Goal: Information Seeking & Learning: Learn about a topic

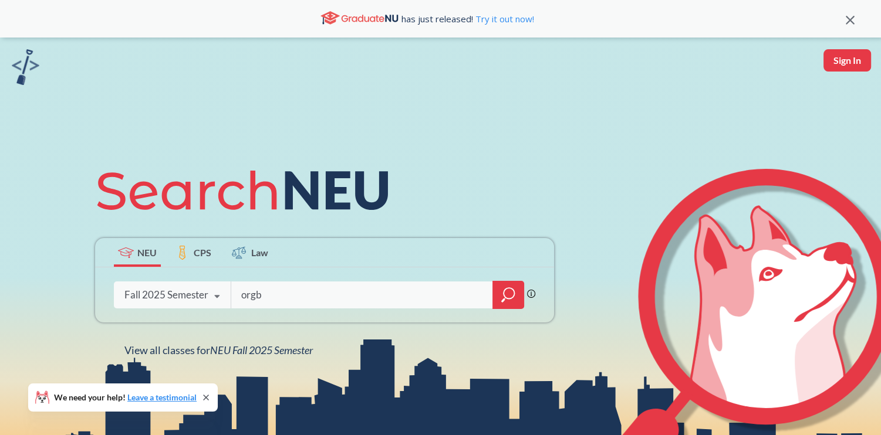
type input "orgb"
click at [517, 290] on div at bounding box center [508, 295] width 32 height 28
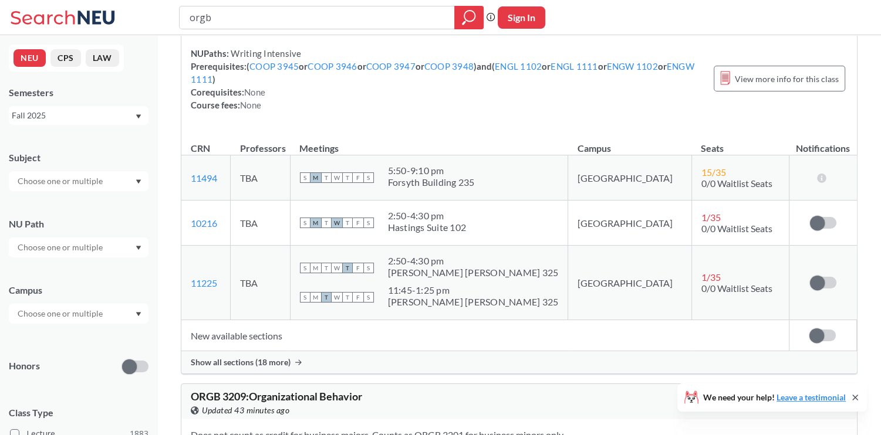
scroll to position [388, 0]
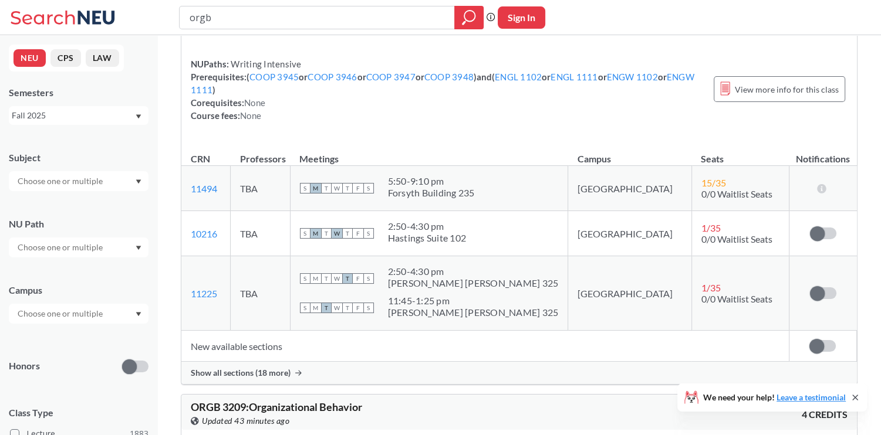
click at [259, 373] on span "Show all sections (18 more)" at bounding box center [241, 373] width 100 height 11
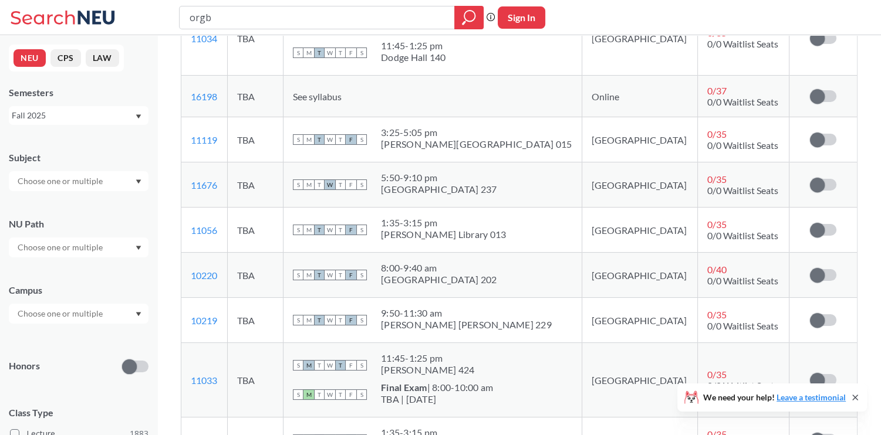
scroll to position [924, 0]
drag, startPoint x: 434, startPoint y: 191, endPoint x: 523, endPoint y: 191, distance: 88.6
click at [523, 191] on div "S M T W T F S 5:50 - 9:10 pm Forsyth Building 237" at bounding box center [432, 186] width 279 height 26
copy div "5:50 - 9:10 pm"
click at [539, 189] on div "S M T W T F S 5:50 - 9:10 pm Forsyth Building 237" at bounding box center [432, 186] width 279 height 26
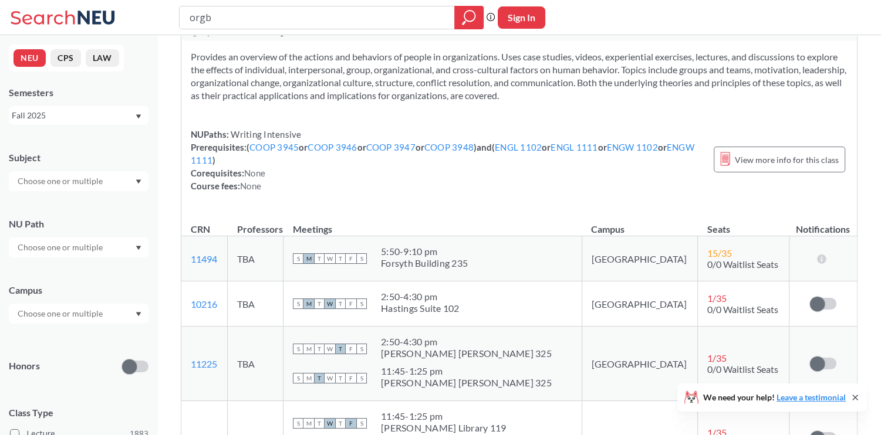
scroll to position [279, 0]
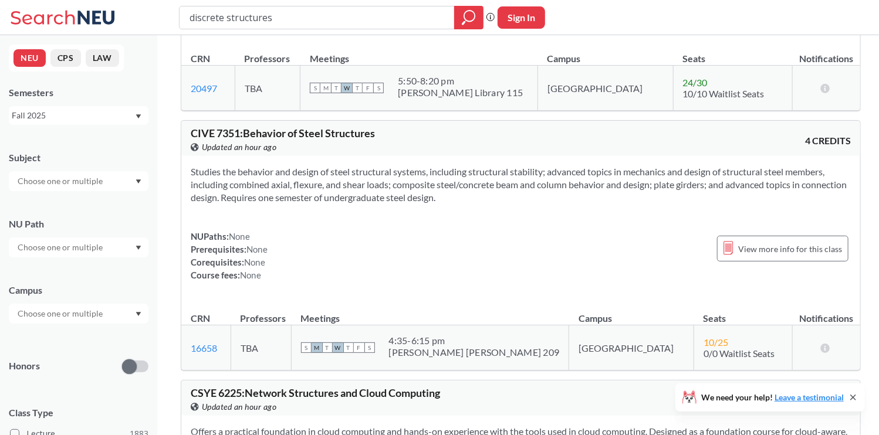
scroll to position [1798, 0]
click at [195, 388] on span "CSYE 6225 : Network Structures and Cloud Computing" at bounding box center [315, 394] width 249 height 13
copy span "CSYE"
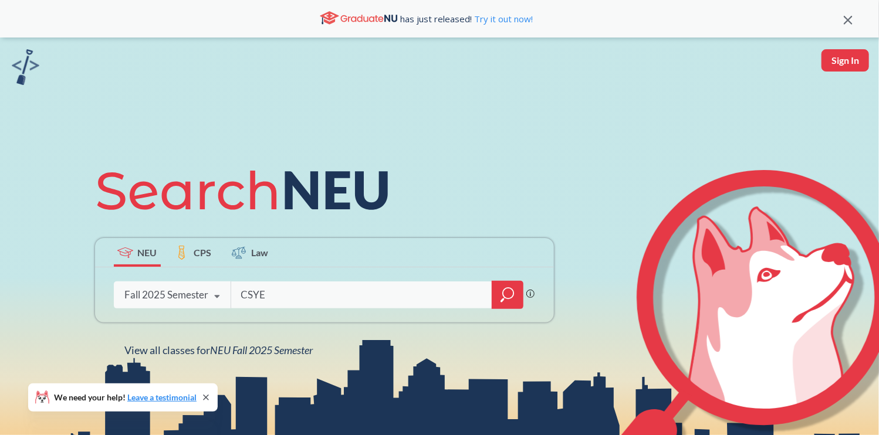
type input "CSYE"
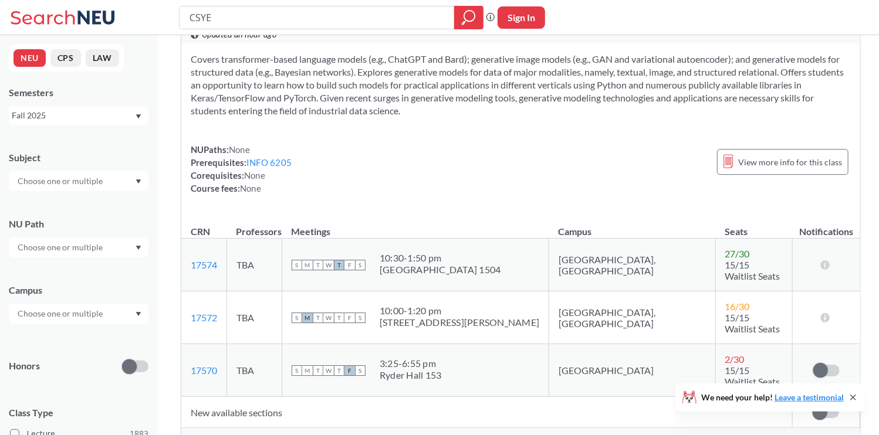
scroll to position [1655, 0]
click at [329, 428] on div "Show all sections (2 more)" at bounding box center [520, 439] width 679 height 22
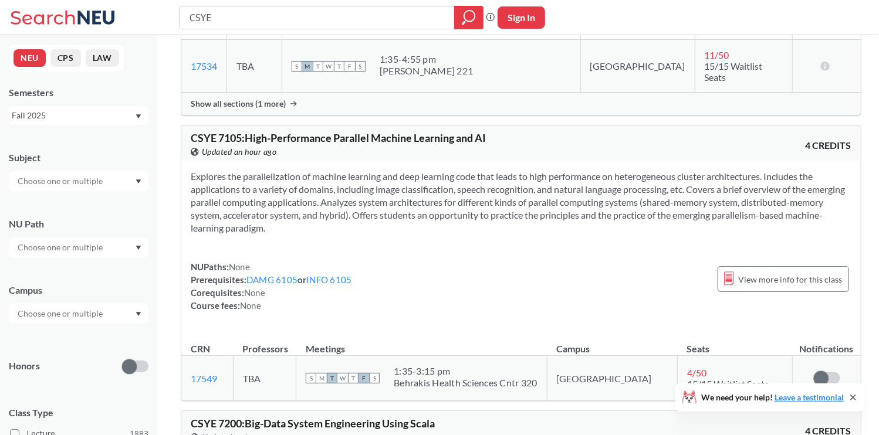
scroll to position [1014, 0]
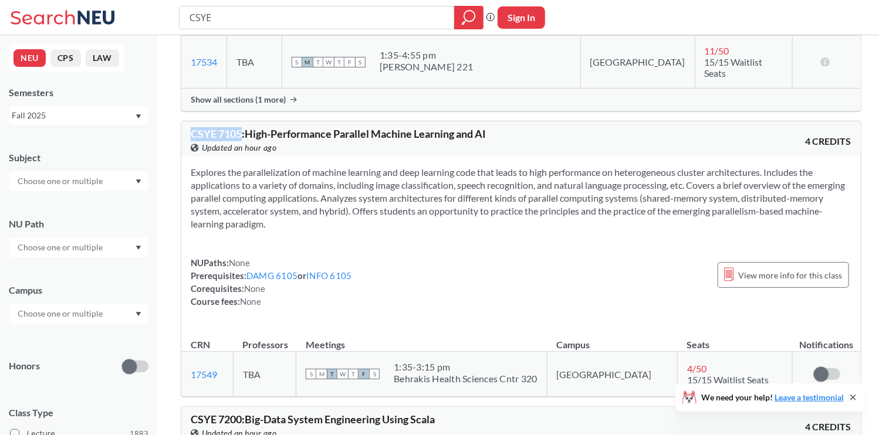
drag, startPoint x: 190, startPoint y: 119, endPoint x: 241, endPoint y: 119, distance: 51.1
click at [241, 121] on div "CSYE 7105 : High-Performance Parallel Machine Learning and AI View this course …" at bounding box center [521, 138] width 680 height 35
copy span "CSYE 7105"
click at [613, 166] on section "Explores the parallelization of machine learning and deep learning code that le…" at bounding box center [521, 198] width 661 height 65
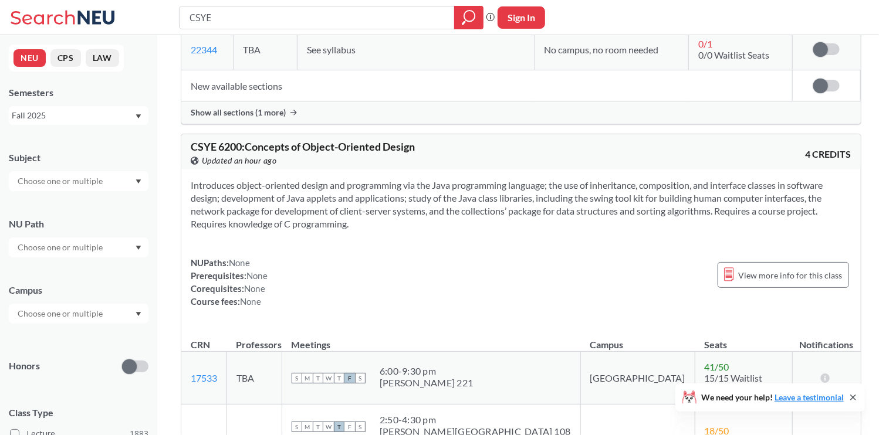
scroll to position [570, 0]
drag, startPoint x: 243, startPoint y: 144, endPoint x: 192, endPoint y: 145, distance: 50.5
click at [192, 145] on span "CSYE 6200 : Concepts of Object-Oriented Design" at bounding box center [303, 146] width 224 height 13
copy span "CSYE 6200"
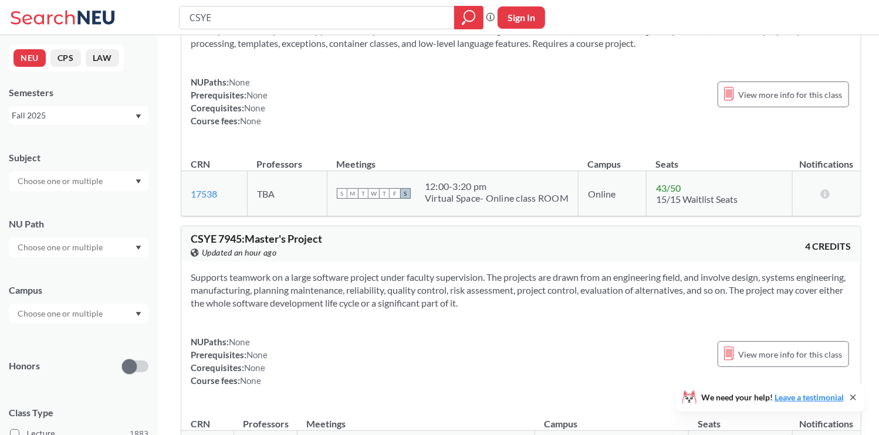
scroll to position [0, 0]
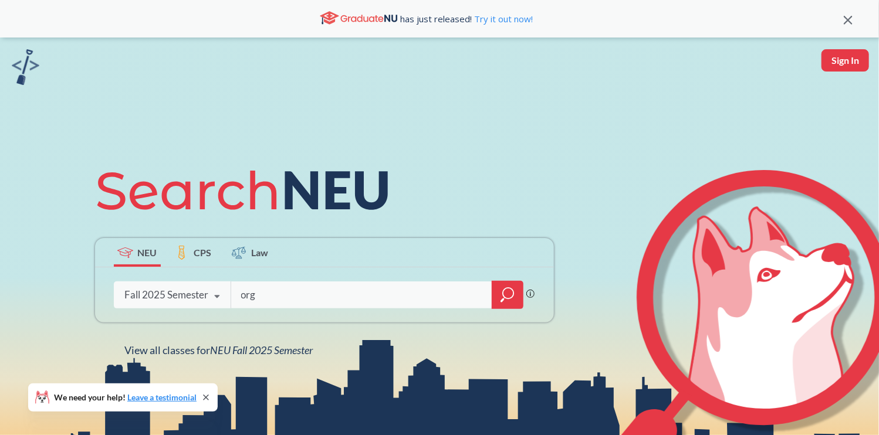
type input "orgb"
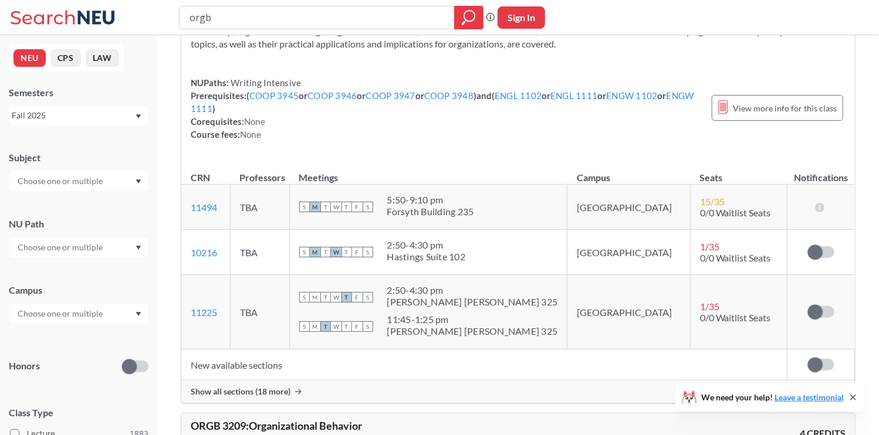
scroll to position [419, 0]
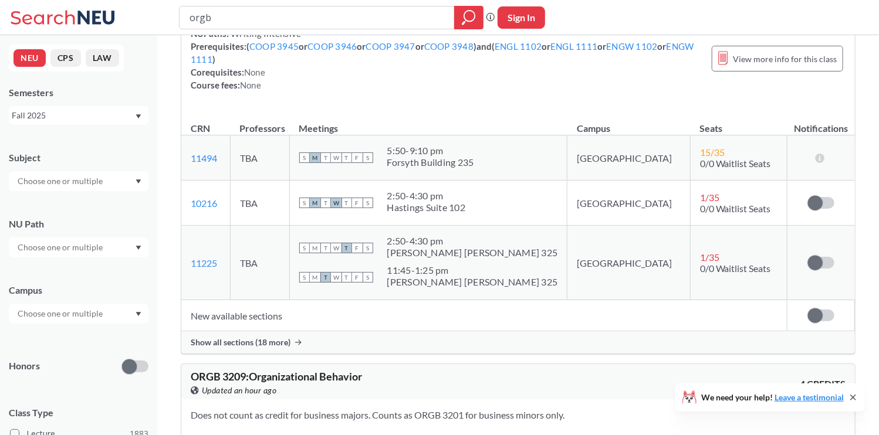
click at [265, 342] on span "Show all sections (18 more)" at bounding box center [241, 342] width 100 height 11
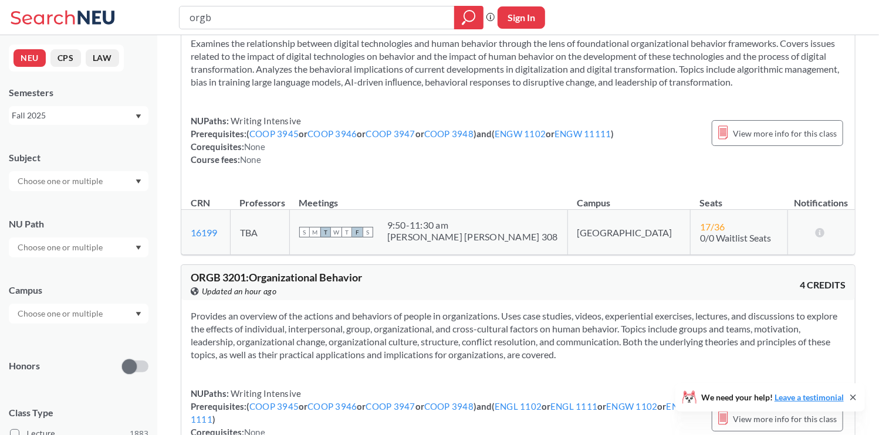
scroll to position [59, 0]
drag, startPoint x: 245, startPoint y: 278, endPoint x: 190, endPoint y: 275, distance: 55.2
click at [190, 275] on div "ORGB 3201 : Organizational Behavior View this course on Banner. Updated an hour…" at bounding box center [518, 282] width 674 height 35
copy span "ORGB 3201"
